Goal: Register for event/course

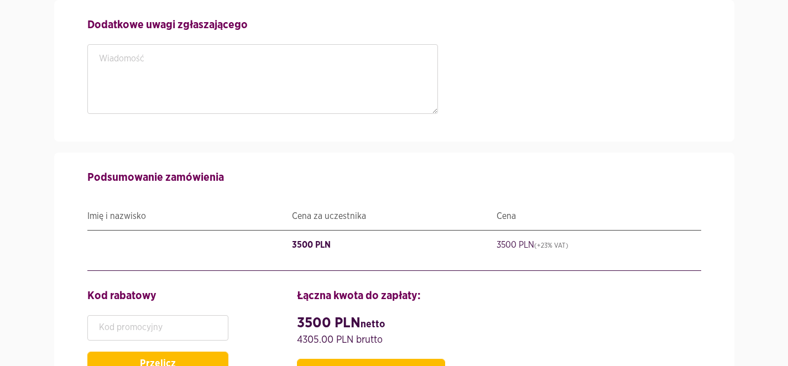
scroll to position [1869, 0]
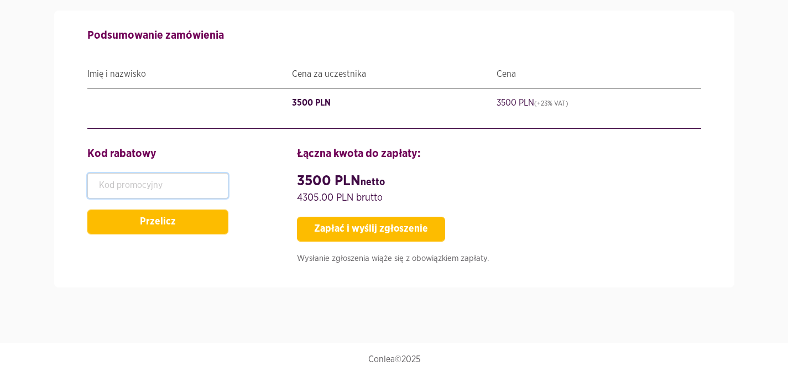
click at [133, 180] on input "text" at bounding box center [157, 185] width 141 height 25
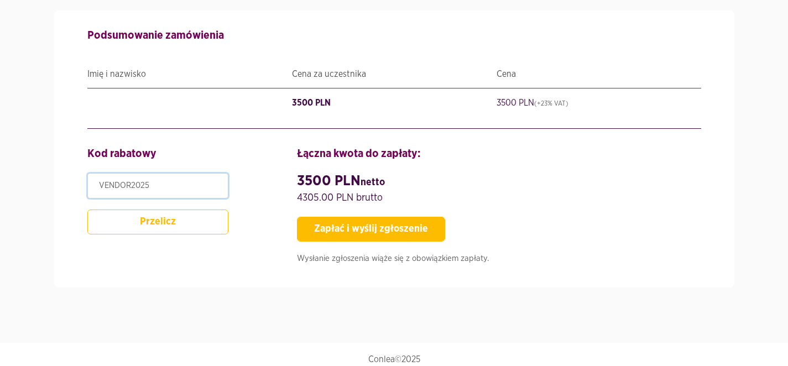
type input "VENDOR2025"
click at [153, 219] on button "Przelicz" at bounding box center [157, 222] width 141 height 25
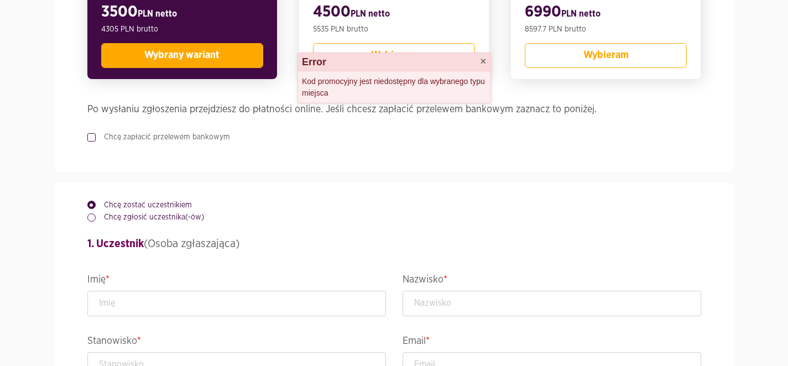
scroll to position [217, 0]
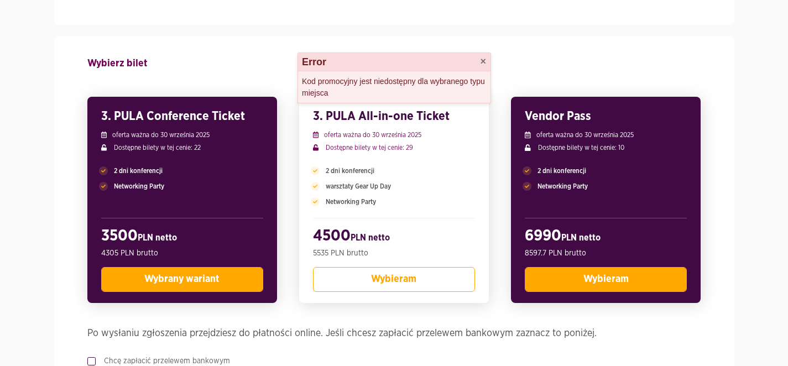
click at [564, 271] on button "Wybieram" at bounding box center [606, 279] width 162 height 25
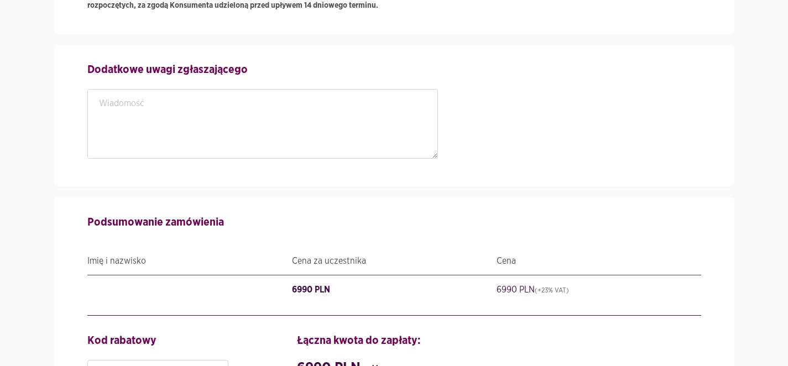
scroll to position [1846, 0]
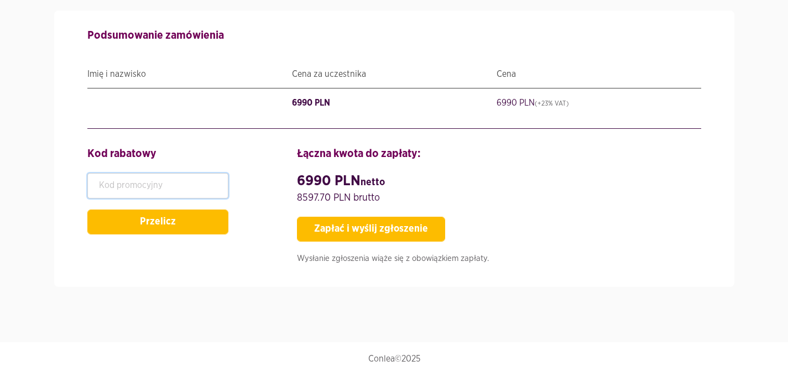
click at [159, 173] on input "text" at bounding box center [157, 185] width 141 height 25
click at [134, 180] on input "text" at bounding box center [157, 185] width 141 height 25
click at [134, 179] on input "text" at bounding box center [157, 185] width 141 height 25
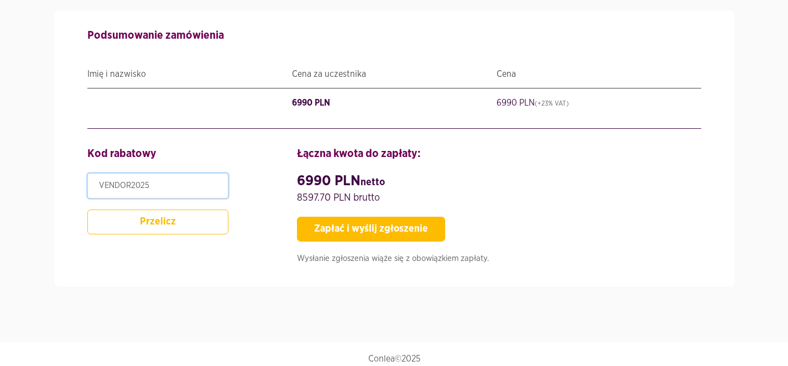
type input "VENDOR2025"
click at [107, 220] on button "Przelicz" at bounding box center [157, 222] width 141 height 25
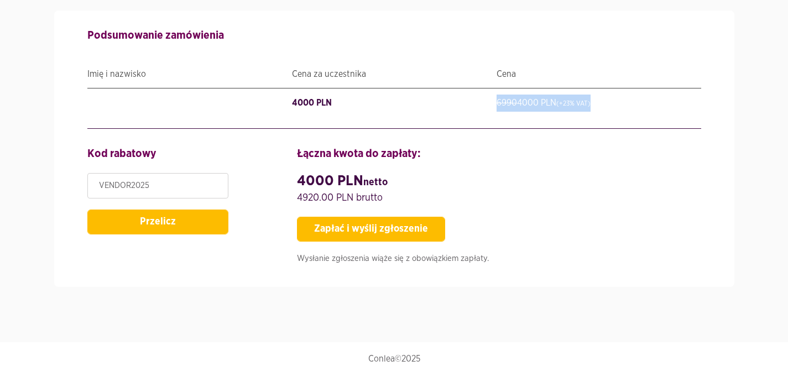
drag, startPoint x: 607, startPoint y: 93, endPoint x: 448, endPoint y: 94, distance: 158.8
click at [447, 93] on div "Imię i nazwisko: [PERSON_NAME] za uczestnika: 4000 PLN Cena: 6990 4000 PLN (+23…" at bounding box center [394, 103] width 614 height 29
click at [448, 95] on div "Cena za uczestnika: 4000 PLN" at bounding box center [394, 103] width 205 height 17
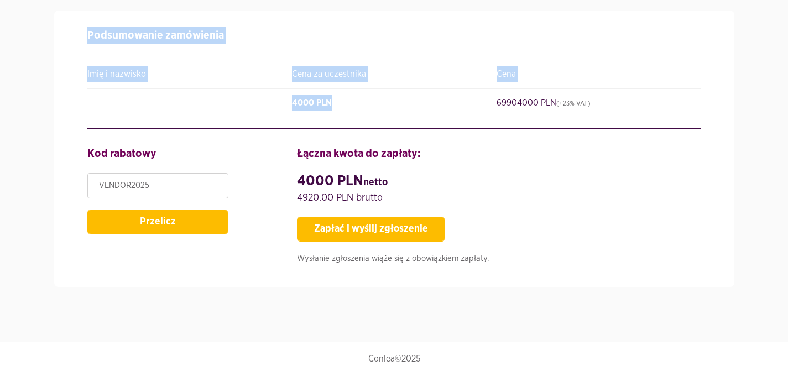
drag, startPoint x: 448, startPoint y: 94, endPoint x: 107, endPoint y: 38, distance: 345.9
click at [102, 35] on div "Podsumowanie zamówienia Imię i nazwisko Cena za uczestnika Cena Imię i nazwisko…" at bounding box center [394, 149] width 614 height 277
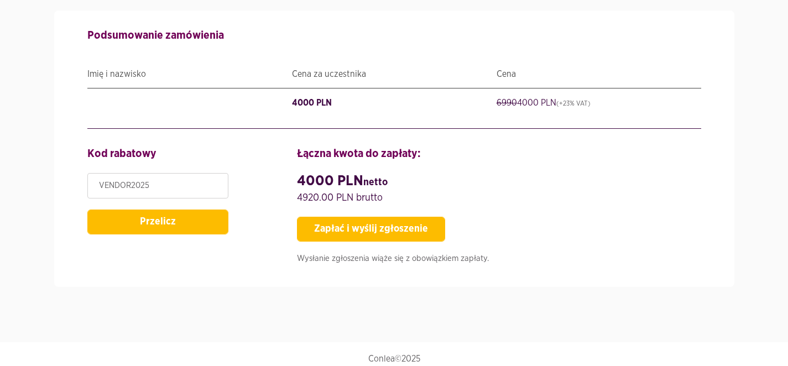
click at [87, 32] on div "Podsumowanie zamówienia Imię i nazwisko Cena za uczestnika Cena Imię i nazwisko…" at bounding box center [394, 149] width 614 height 277
drag, startPoint x: 87, startPoint y: 25, endPoint x: 490, endPoint y: 69, distance: 405.6
click at [493, 66] on div "Podsumowanie zamówienia Imię i nazwisko Cena za uczestnika Cena Imię i nazwisko…" at bounding box center [394, 149] width 614 height 277
click at [499, 66] on div "Cena" at bounding box center [599, 74] width 205 height 17
drag, startPoint x: 170, startPoint y: 181, endPoint x: 41, endPoint y: 165, distance: 129.4
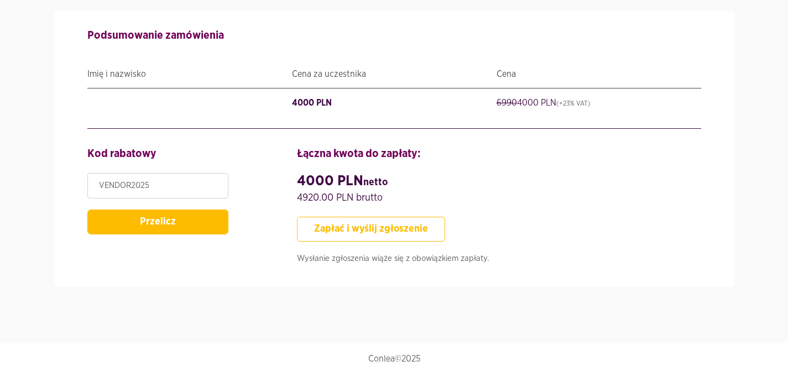
click at [384, 217] on button "Zapłać i wyślij zgłoszenie" at bounding box center [371, 229] width 148 height 25
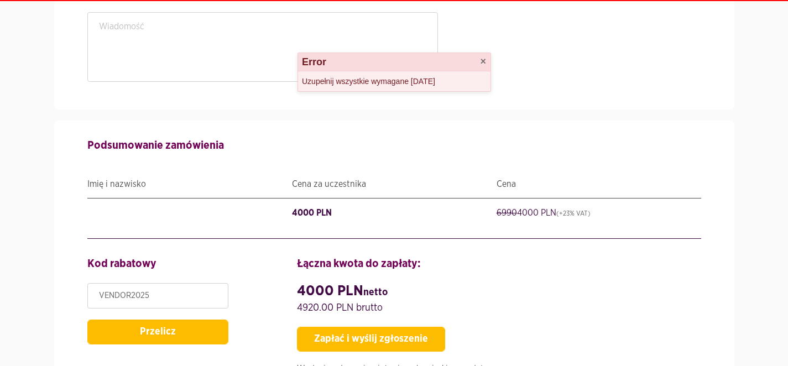
scroll to position [1956, 0]
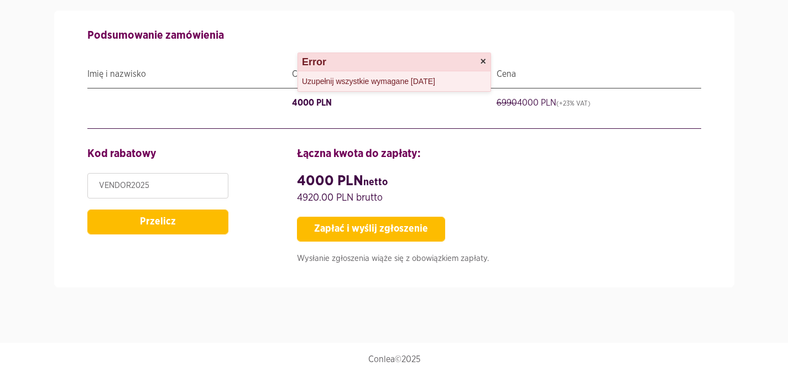
click at [483, 64] on button "×" at bounding box center [483, 61] width 6 height 10
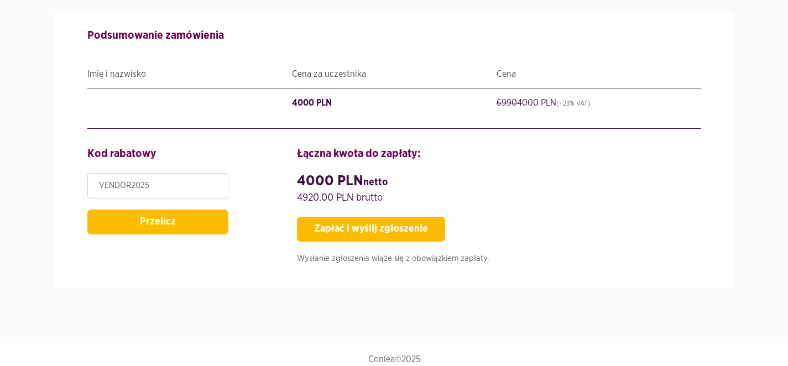
scroll to position [1927, 0]
